Goal: Task Accomplishment & Management: Use online tool/utility

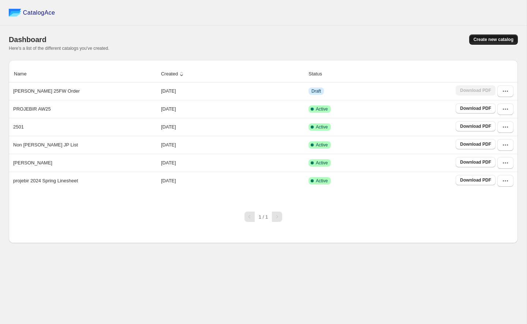
click at [218, 40] on span "Create new catalog" at bounding box center [493, 40] width 40 height 6
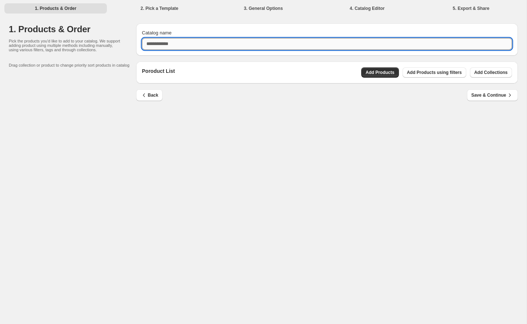
click at [218, 44] on input "Catalog name" at bounding box center [327, 44] width 370 height 12
type input "**********"
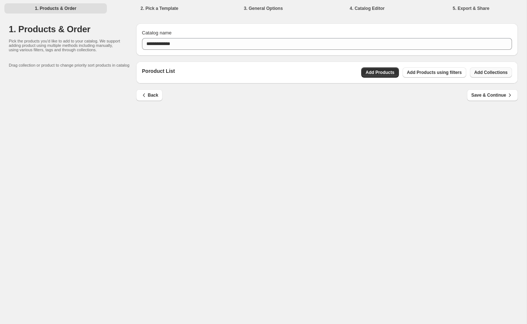
click at [218, 71] on span "Add Collections" at bounding box center [490, 73] width 33 height 6
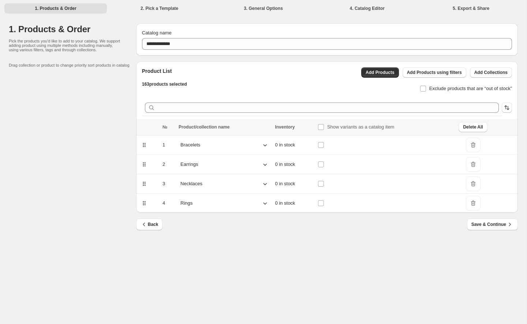
click at [218, 143] on icon at bounding box center [264, 144] width 7 height 7
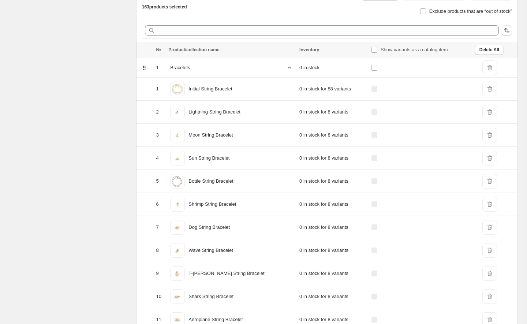
scroll to position [85, 0]
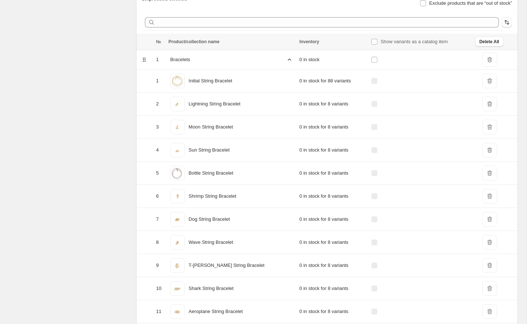
click at [218, 173] on span "DeleteIcon" at bounding box center [489, 173] width 15 height 15
click at [218, 175] on span "DeleteIcon" at bounding box center [489, 173] width 15 height 15
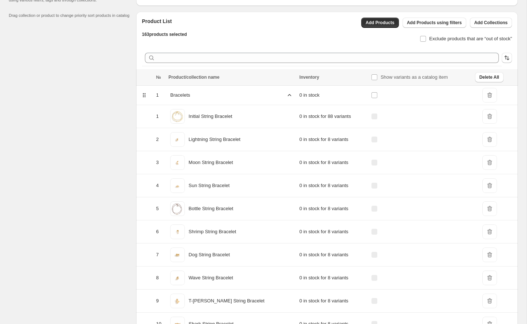
scroll to position [70, 0]
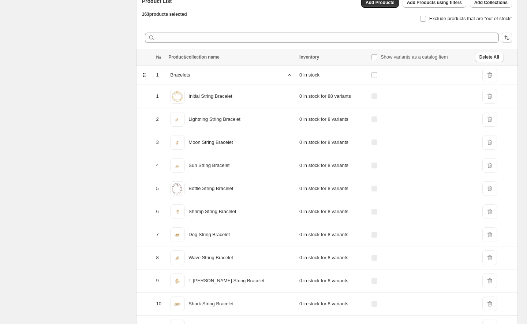
click at [218, 188] on span "DeleteIcon" at bounding box center [489, 188] width 15 height 15
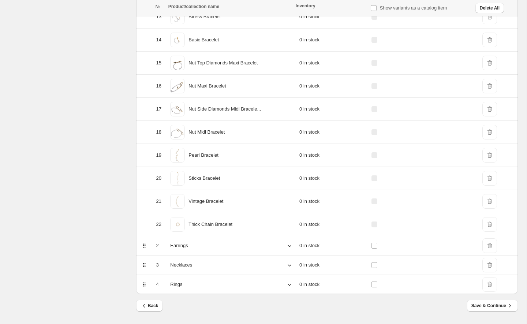
scroll to position [426, 0]
click at [218, 247] on icon at bounding box center [289, 245] width 7 height 7
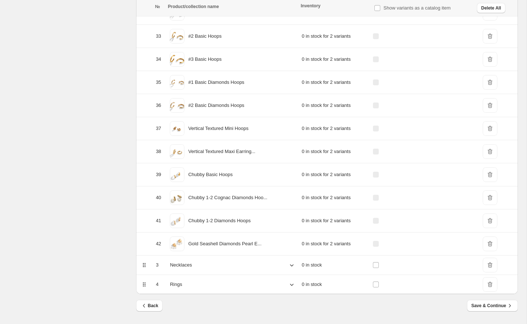
scroll to position [1394, 0]
click at [218, 266] on icon at bounding box center [291, 264] width 7 height 7
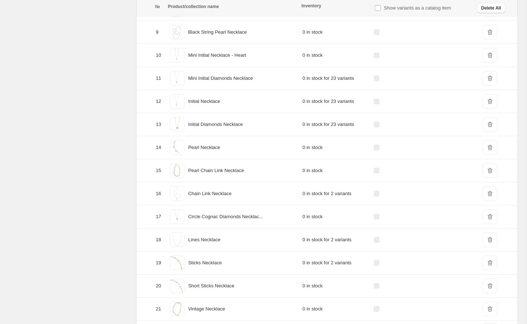
scroll to position [1878, 0]
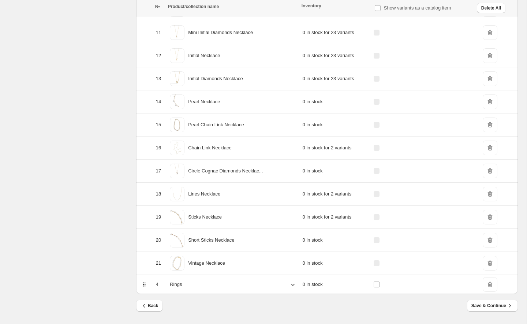
click at [218, 284] on icon at bounding box center [292, 284] width 7 height 7
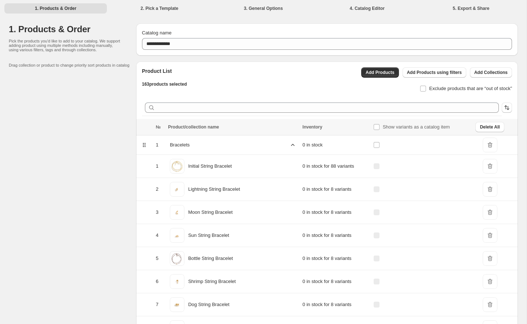
scroll to position [0, 0]
click at [218, 144] on icon at bounding box center [292, 144] width 7 height 7
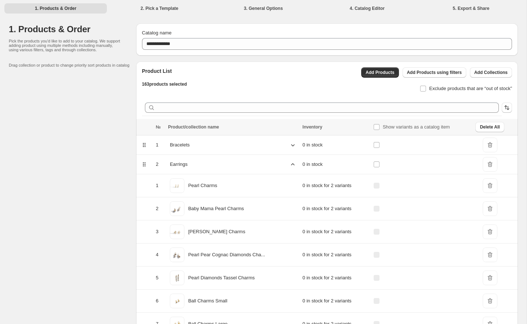
click at [218, 163] on icon at bounding box center [292, 164] width 7 height 7
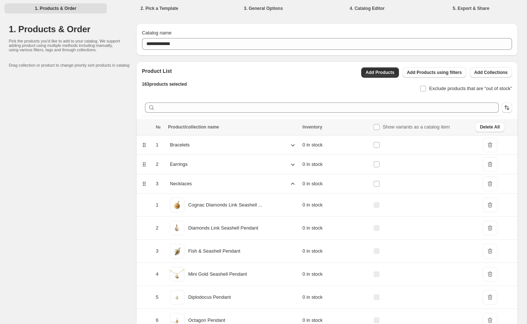
click at [218, 181] on icon at bounding box center [292, 183] width 7 height 7
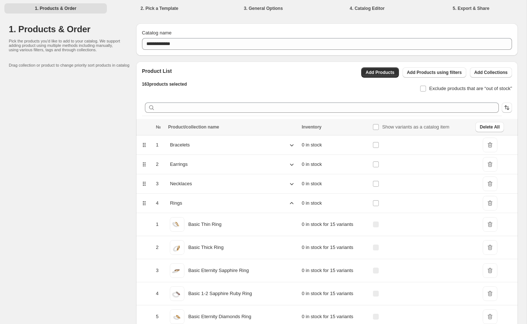
click at [218, 205] on icon at bounding box center [291, 202] width 7 height 7
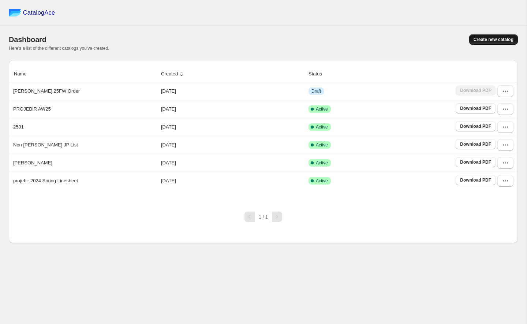
click at [486, 39] on span "Create new catalog" at bounding box center [493, 40] width 40 height 6
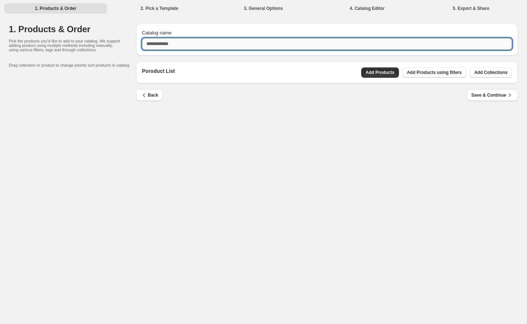
click at [452, 48] on input "Catalog name" at bounding box center [327, 44] width 370 height 12
type input "**********"
click at [480, 71] on span "Add Collections" at bounding box center [490, 73] width 33 height 6
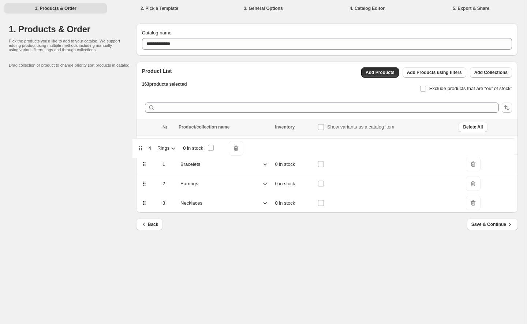
drag, startPoint x: 144, startPoint y: 203, endPoint x: 141, endPoint y: 145, distance: 58.3
click at [141, 145] on table "№ Product/collection name Inventory Show variants as a catalog item Delete All …" at bounding box center [327, 166] width 382 height 94
drag, startPoint x: 144, startPoint y: 186, endPoint x: 144, endPoint y: 166, distance: 19.8
click at [144, 166] on table "№ Product/collection name Inventory Show variants as a catalog item Delete All …" at bounding box center [327, 166] width 382 height 94
drag, startPoint x: 144, startPoint y: 205, endPoint x: 144, endPoint y: 188, distance: 16.8
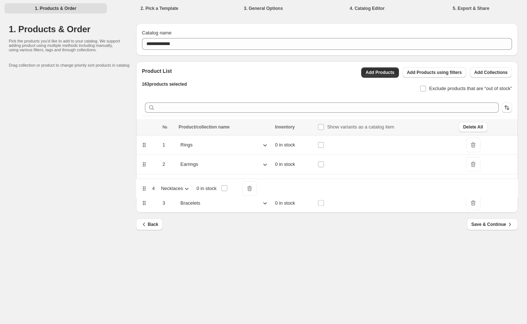
click at [144, 188] on table "№ Product/collection name Inventory Show variants as a catalog item Delete All …" at bounding box center [327, 166] width 382 height 94
click at [490, 224] on span "Save & Continue" at bounding box center [492, 224] width 42 height 7
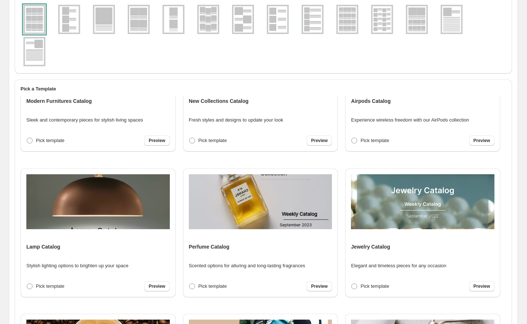
scroll to position [365, 0]
click at [381, 286] on span "Pick template" at bounding box center [374, 285] width 29 height 5
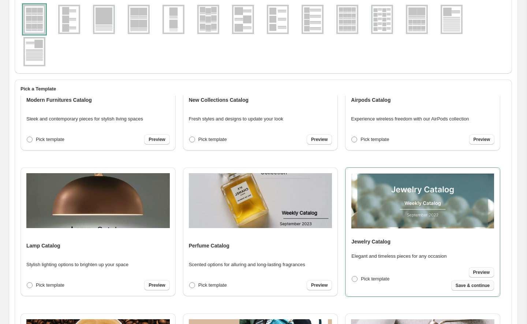
click at [468, 286] on span "Save & continue" at bounding box center [473, 285] width 34 height 6
select select "**********"
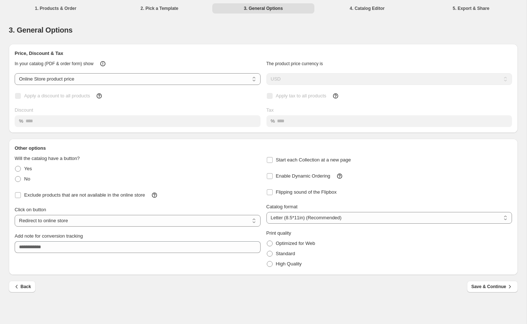
scroll to position [0, 0]
select select "*****"
click at [27, 181] on span "No" at bounding box center [27, 178] width 6 height 5
select select "**********"
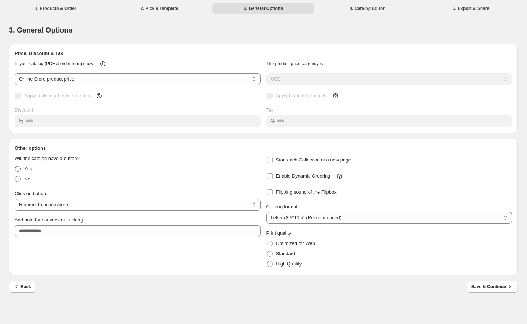
click at [27, 171] on span "Yes" at bounding box center [28, 168] width 8 height 5
select select "**********"
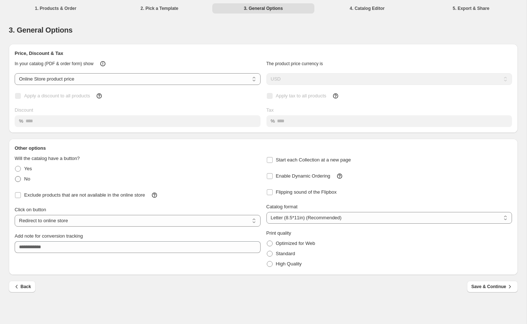
click at [26, 181] on span "No" at bounding box center [27, 178] width 6 height 5
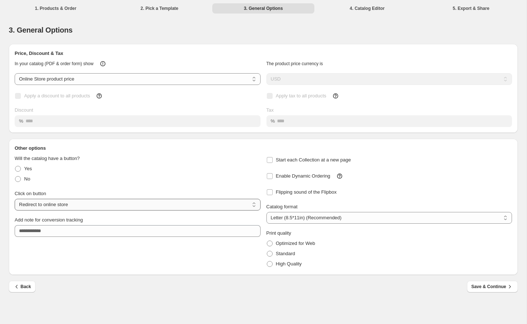
select select "**********"
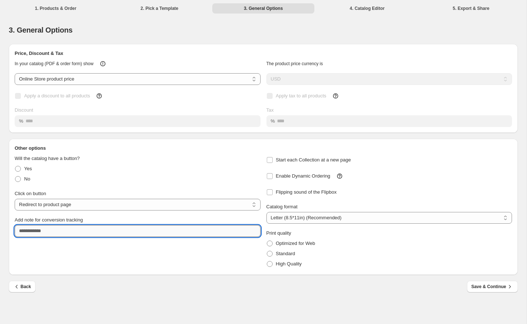
click at [102, 237] on input "Add note for conversion tracking" at bounding box center [138, 231] width 246 height 12
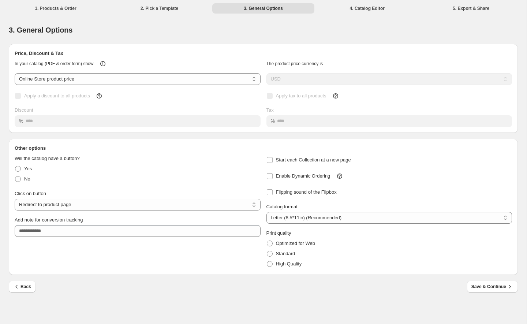
click at [116, 265] on div "**********" at bounding box center [138, 212] width 246 height 114
click at [308, 162] on span "Start each Collection at a new page" at bounding box center [313, 159] width 75 height 5
click at [315, 195] on span "Flipping sound of the Flipbox" at bounding box center [306, 191] width 61 height 5
select select "**"
click at [490, 290] on span "Save & Continue" at bounding box center [492, 286] width 42 height 7
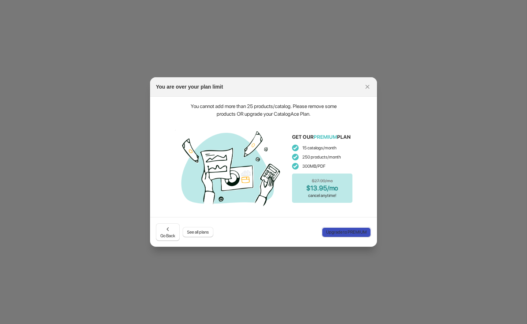
click at [350, 233] on span "Upgrade to PREMIUM" at bounding box center [346, 232] width 41 height 6
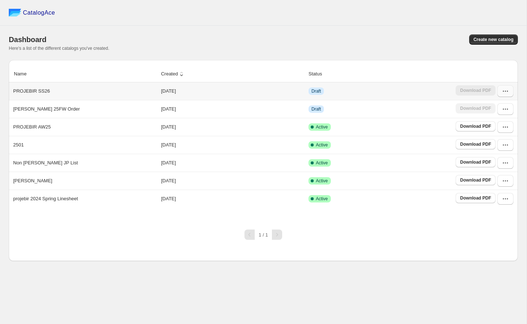
click at [504, 92] on icon "button" at bounding box center [505, 90] width 7 height 7
click at [495, 148] on span "Edit" at bounding box center [498, 144] width 38 height 7
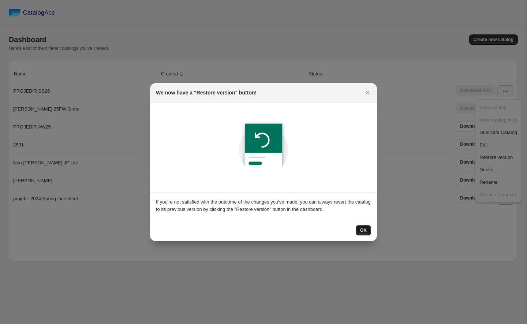
click at [363, 231] on span "OK" at bounding box center [363, 230] width 7 height 6
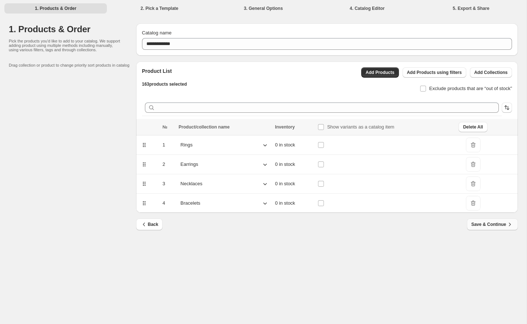
click at [488, 226] on span "Save & Continue" at bounding box center [492, 224] width 42 height 7
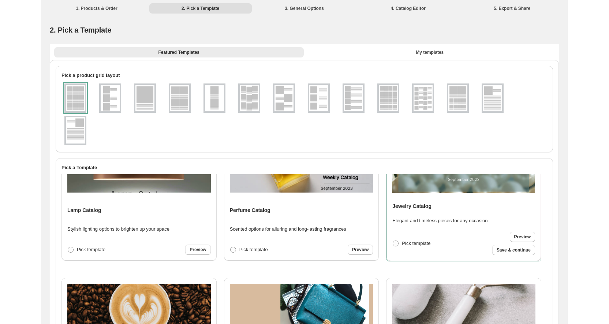
scroll to position [479, 0]
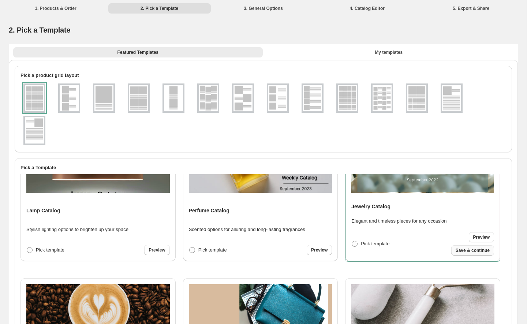
click at [463, 250] on span "Save & continue" at bounding box center [473, 250] width 34 height 6
select select "**********"
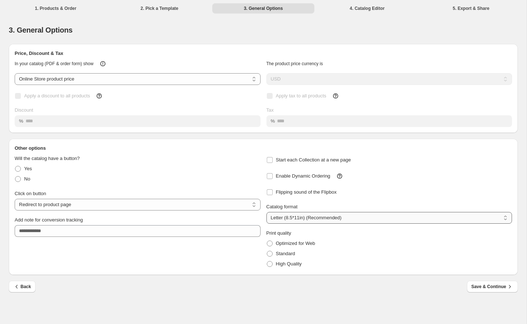
select select "**"
click at [485, 290] on span "Save & Continue" at bounding box center [492, 286] width 42 height 7
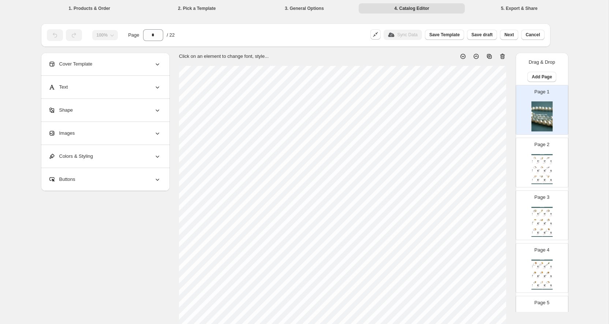
click at [527, 167] on div "Page 2 Jewelry Catalog Basic Thin Ring - 2 Handcrafted from 14 karat gold, Basi…" at bounding box center [539, 159] width 46 height 49
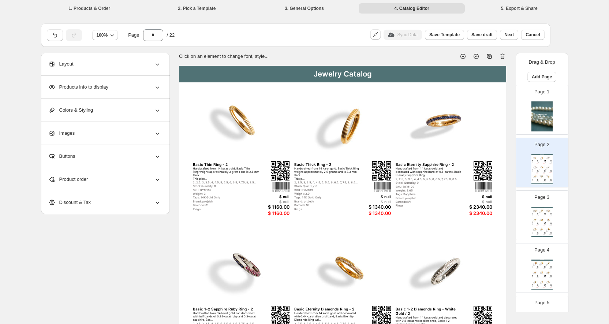
scroll to position [0, 0]
click at [150, 133] on div "Images" at bounding box center [104, 133] width 113 height 23
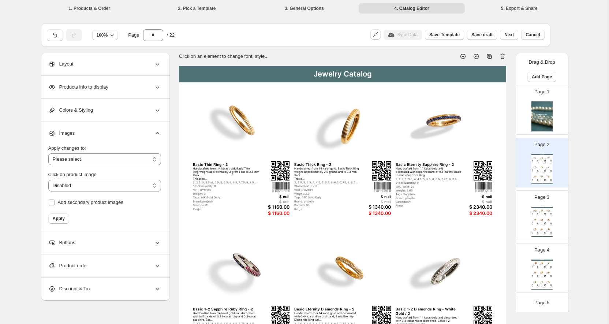
click at [154, 132] on icon at bounding box center [157, 133] width 7 height 7
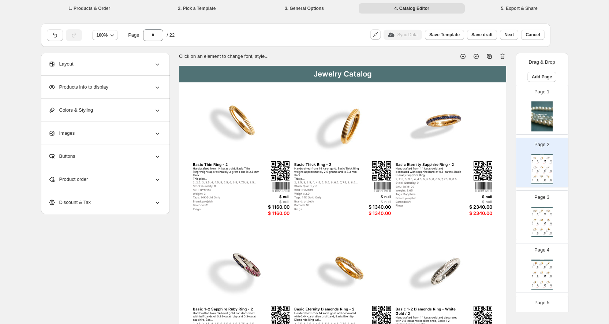
click at [527, 221] on img at bounding box center [548, 219] width 6 height 5
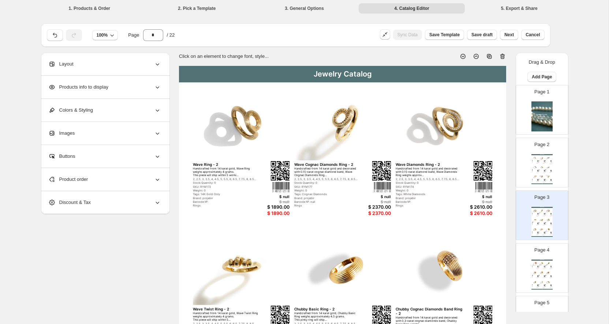
click at [527, 175] on img at bounding box center [548, 176] width 6 height 5
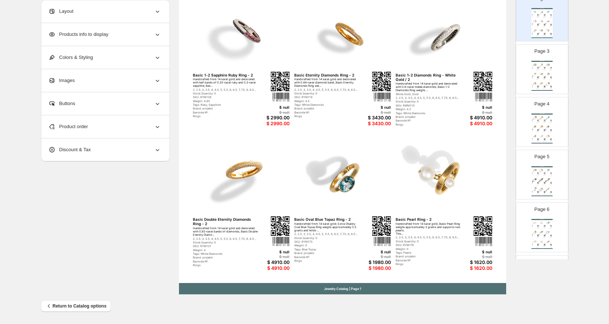
scroll to position [199, 0]
click at [527, 131] on div "Jewelry Catalog Double Headed Seljuks Ring - 2 Handcrafted from 14 karat gold a…" at bounding box center [541, 128] width 21 height 30
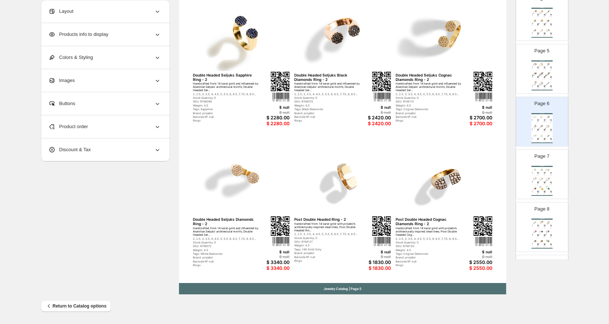
click at [527, 172] on img at bounding box center [542, 169] width 6 height 5
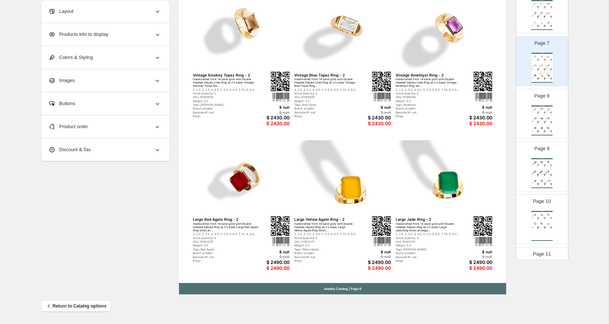
scroll to position [314, 0]
click at [527, 170] on img at bounding box center [542, 169] width 6 height 5
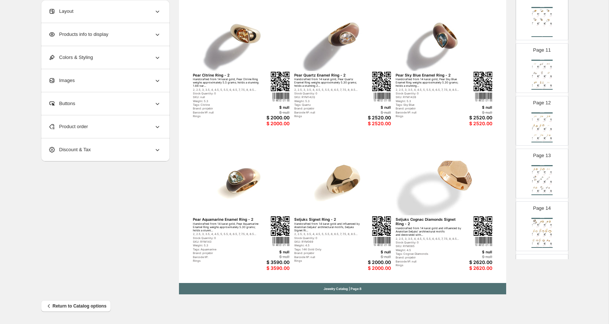
scroll to position [517, 0]
click at [527, 182] on div "Jewelry Catalog #4 Nut Diamonds Earrings - 2 Pieces Handcrafted form 14 karat g…" at bounding box center [541, 179] width 21 height 30
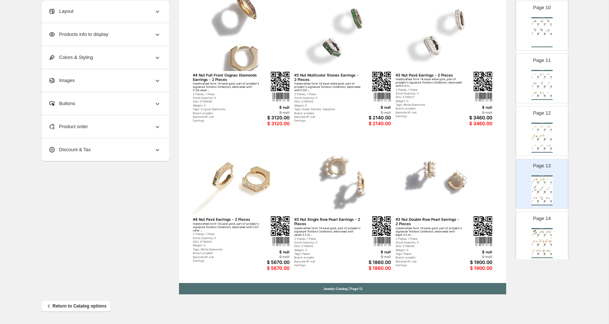
scroll to position [501, 0]
click at [527, 145] on div "Jewelry Catalog #1 Nut Earrings - 2 Pieces Handcrafted form 14 karat gold, part…" at bounding box center [541, 142] width 21 height 30
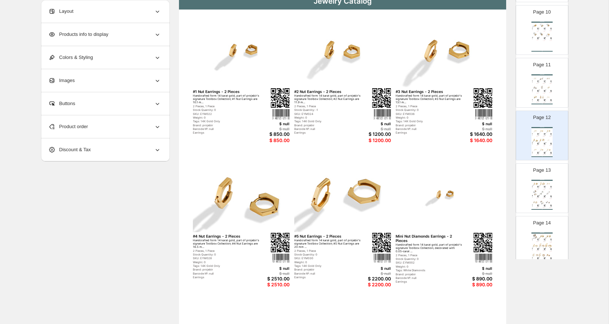
scroll to position [72, 0]
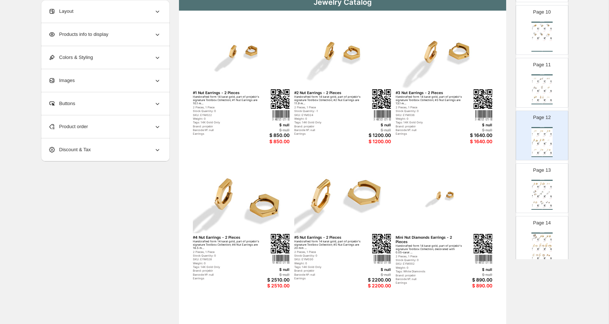
click at [527, 92] on div "Jewelry Catalog Pearl Charms - 2 Pieces Charms are delivered without earrings a…" at bounding box center [541, 89] width 21 height 30
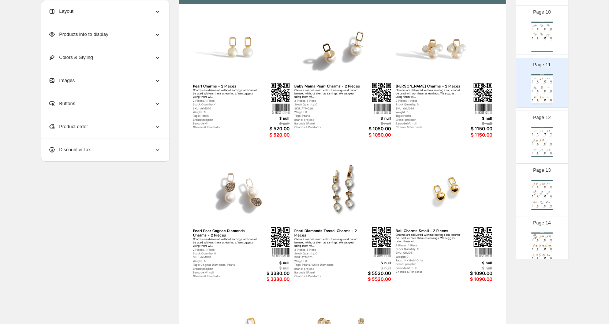
scroll to position [83, 0]
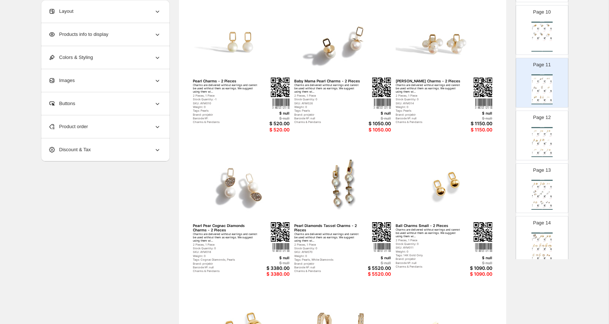
click at [527, 37] on img at bounding box center [542, 34] width 6 height 5
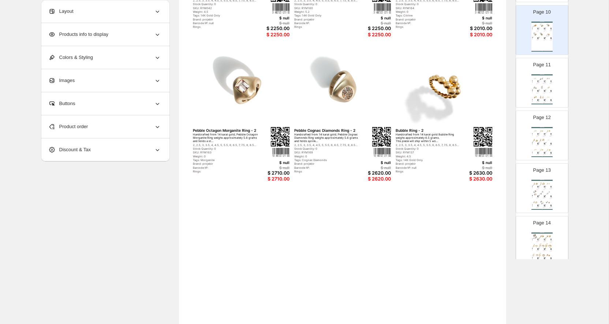
scroll to position [176, 0]
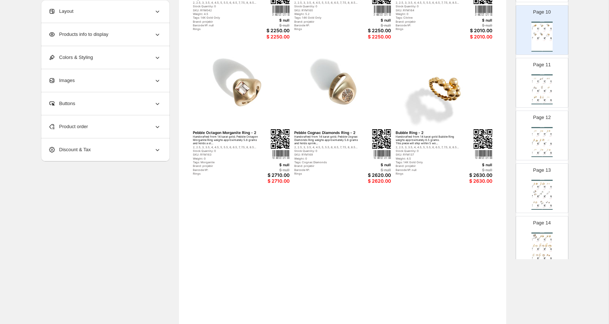
click at [527, 82] on img at bounding box center [537, 82] width 1 height 1
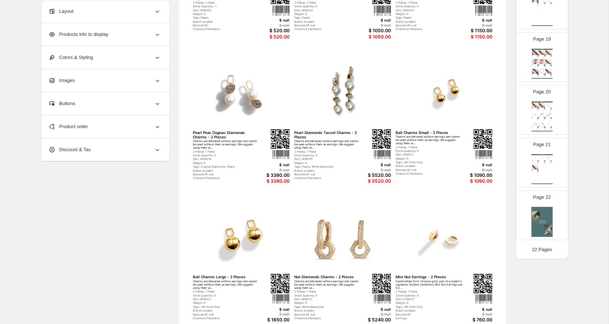
scroll to position [948, 0]
click at [527, 163] on div "Jewelry Catalog Sticks Bracelet Handcrafted from 14 karat gold, Sticks Bracelet…" at bounding box center [541, 169] width 21 height 30
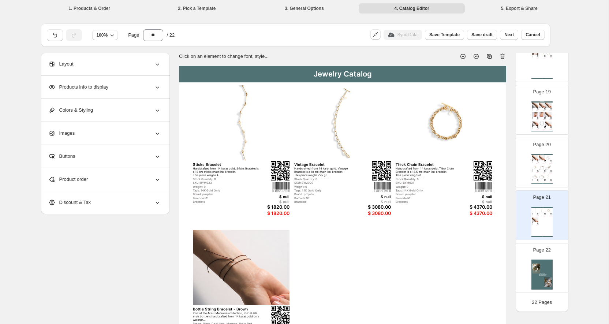
scroll to position [0, 0]
click at [527, 170] on div "Jewelry Catalog Aeroplane String Bracelet - Brown Part of the Arsuz Memories co…" at bounding box center [541, 169] width 21 height 30
type input "**"
